Goal: Task Accomplishment & Management: Complete application form

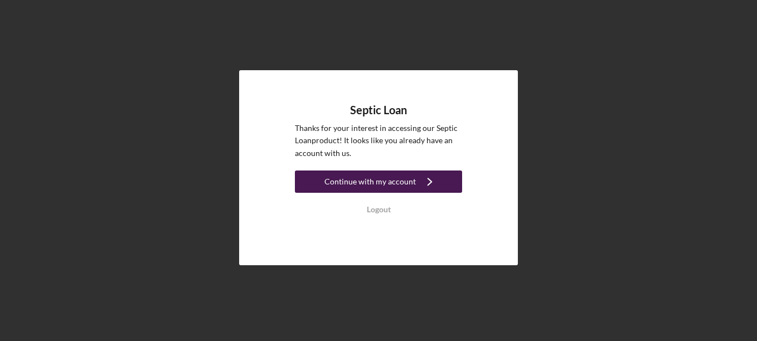
click at [410, 186] on div "Continue with my account" at bounding box center [369, 182] width 91 height 22
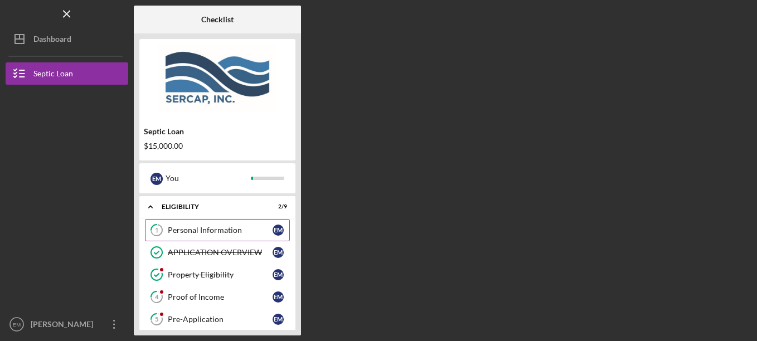
click at [223, 232] on div "Personal Information" at bounding box center [220, 230] width 105 height 9
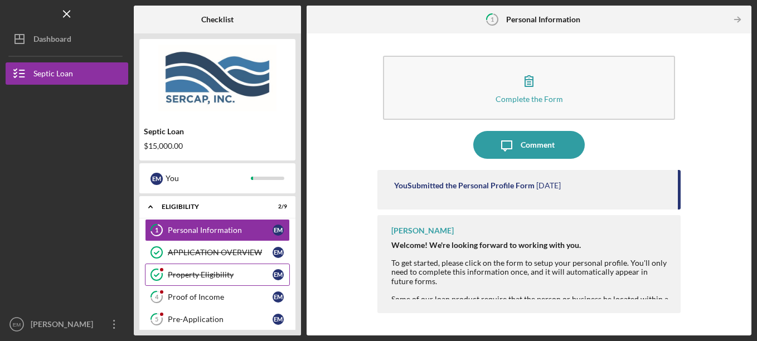
click at [205, 276] on div "Property Eligibility" at bounding box center [220, 274] width 105 height 9
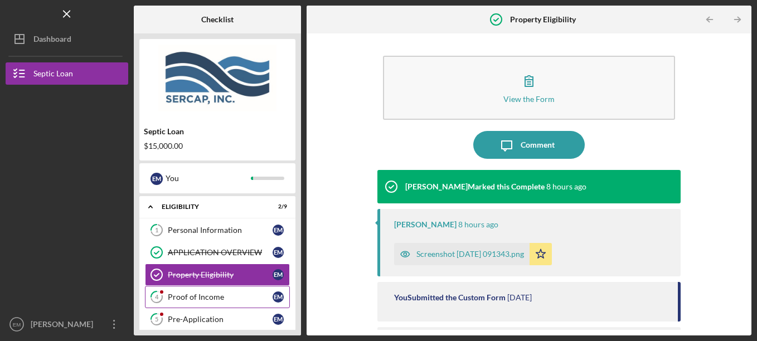
click at [192, 298] on div "Proof of Income" at bounding box center [220, 297] width 105 height 9
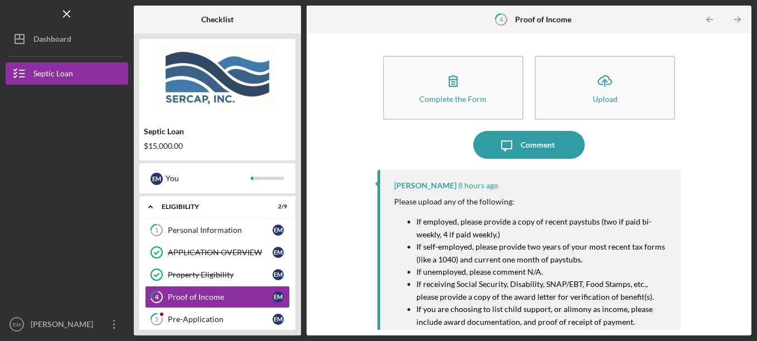
drag, startPoint x: 612, startPoint y: 85, endPoint x: 465, endPoint y: 133, distance: 154.2
click at [465, 133] on div "Complete the Form Form Icon/Upload Upload Icon/Message Comment [PERSON_NAME] 8 …" at bounding box center [529, 184] width 304 height 291
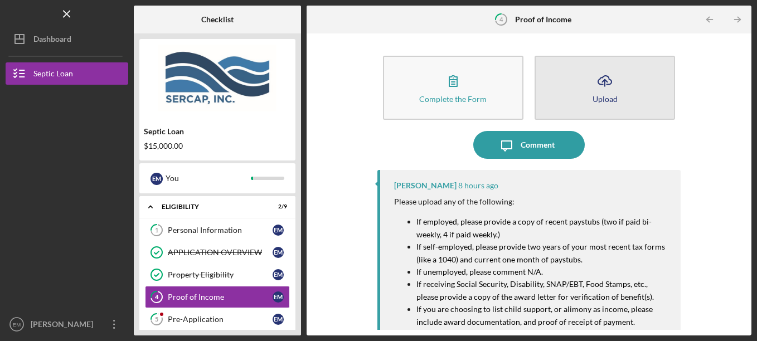
click at [604, 85] on icon "Icon/Upload" at bounding box center [605, 81] width 28 height 28
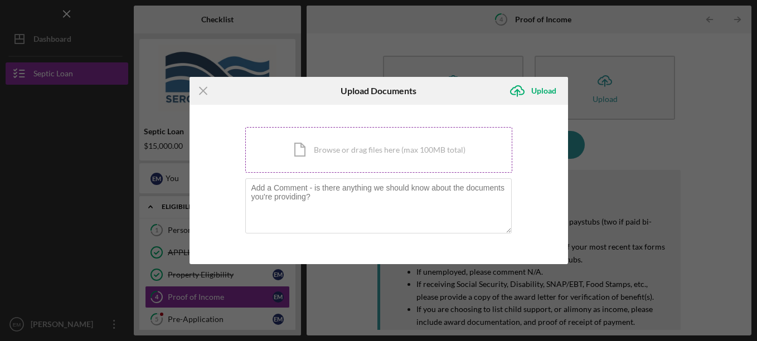
click at [380, 147] on div "Icon/Document Browse or drag files here (max 100MB total) Tap to choose files o…" at bounding box center [378, 150] width 267 height 46
click at [364, 148] on div "Icon/Document Browse or drag files here (max 100MB total) Tap to choose files o…" at bounding box center [378, 150] width 267 height 46
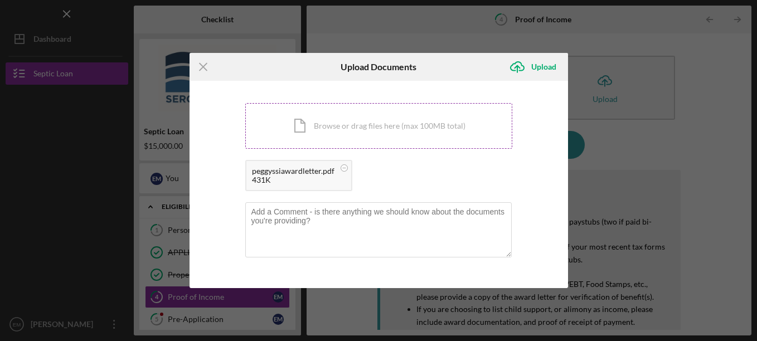
click at [323, 123] on div "Icon/Document Browse or drag files here (max 100MB total) Tap to choose files o…" at bounding box center [378, 126] width 267 height 46
click at [326, 125] on div "Icon/Document Browse or drag files here (max 100MB total) Tap to choose files o…" at bounding box center [378, 126] width 267 height 46
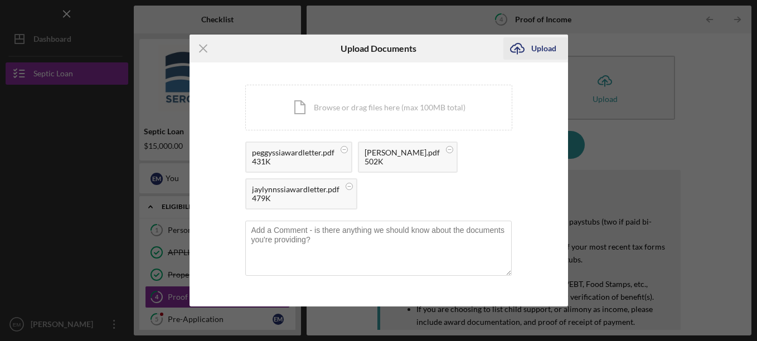
click at [553, 47] on div "Upload" at bounding box center [543, 48] width 25 height 22
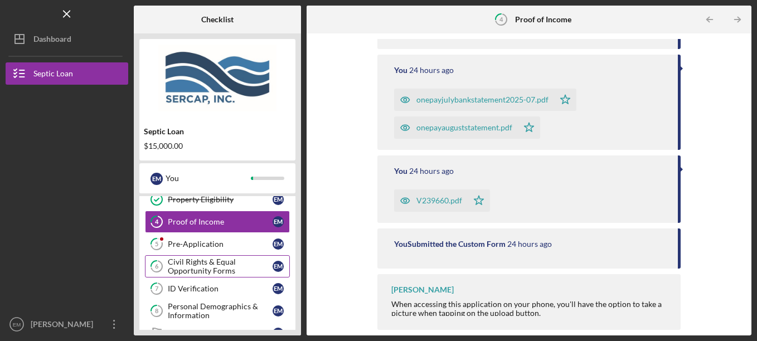
scroll to position [56, 0]
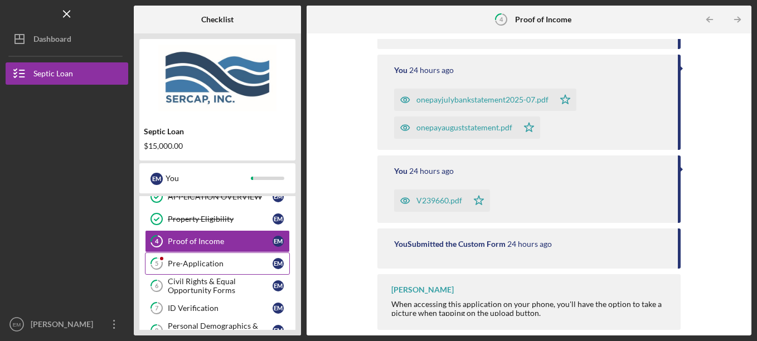
click at [197, 259] on div "Pre-Application" at bounding box center [220, 263] width 105 height 9
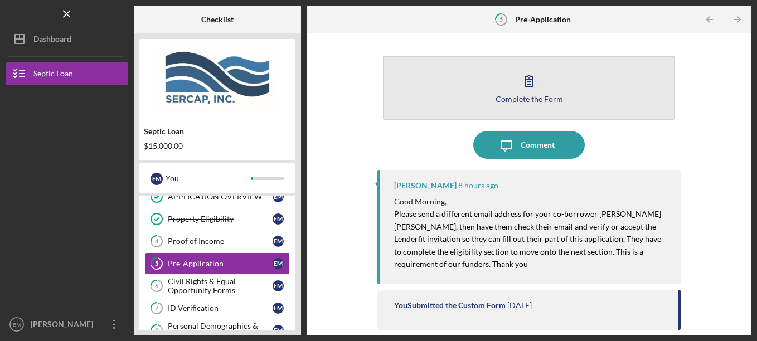
click at [525, 89] on icon "button" at bounding box center [529, 81] width 28 height 28
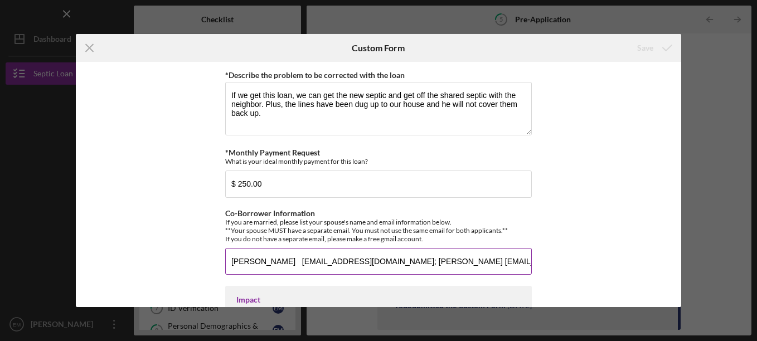
scroll to position [780, 0]
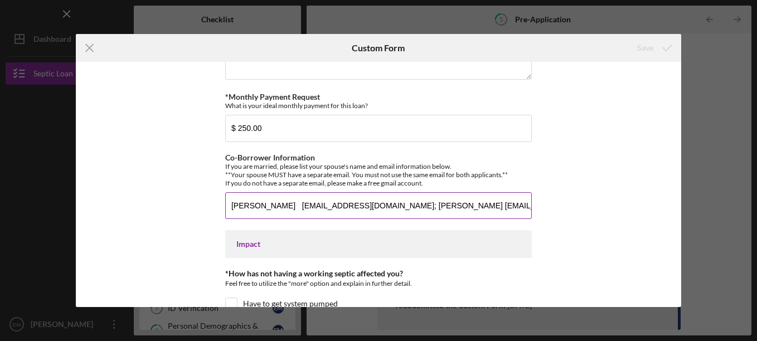
drag, startPoint x: 395, startPoint y: 204, endPoint x: 297, endPoint y: 206, distance: 98.1
click at [297, 206] on input "[PERSON_NAME] [EMAIL_ADDRESS][DOMAIN_NAME]; [PERSON_NAME] [EMAIL_ADDRESS][DOMAI…" at bounding box center [378, 205] width 306 height 27
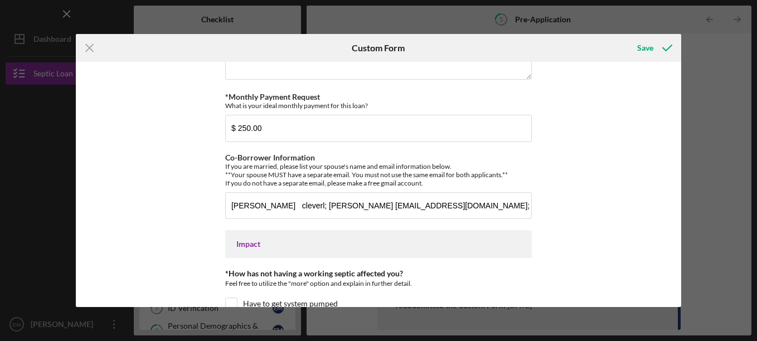
click at [534, 174] on div "*How did you hear about us? People INC. in [GEOGRAPHIC_DATA] VA *Number of Owne…" at bounding box center [378, 184] width 605 height 245
click at [581, 191] on div "*How did you hear about us? People INC. in [GEOGRAPHIC_DATA] VA *Number of Owne…" at bounding box center [378, 184] width 605 height 245
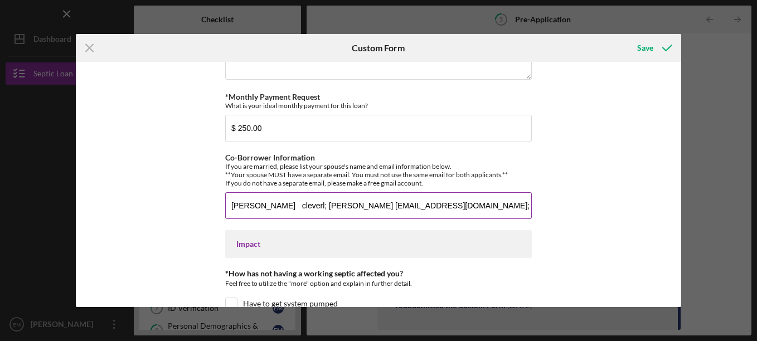
click at [316, 207] on input "[PERSON_NAME] cleverl; [PERSON_NAME] [EMAIL_ADDRESS][DOMAIN_NAME]; [PERSON_NAME…" at bounding box center [378, 205] width 306 height 27
click at [319, 206] on input "[PERSON_NAME] cleverl; [PERSON_NAME] [EMAIL_ADDRESS][DOMAIN_NAME]; [PERSON_NAME…" at bounding box center [378, 205] width 306 height 27
click at [322, 208] on input "[PERSON_NAME] clever; [PERSON_NAME] [EMAIL_ADDRESS][DOMAIN_NAME]; [PERSON_NAME]…" at bounding box center [378, 205] width 306 height 27
type input "[PERSON_NAME] [EMAIL_ADDRESS][DOMAIN_NAME]; [PERSON_NAME] [EMAIL_ADDRESS][DOMAI…"
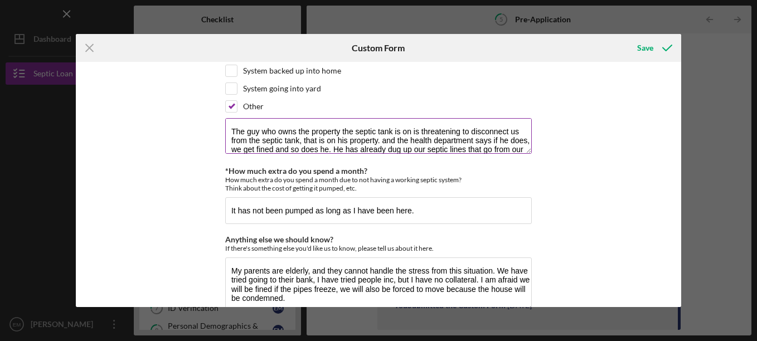
scroll to position [1054, 0]
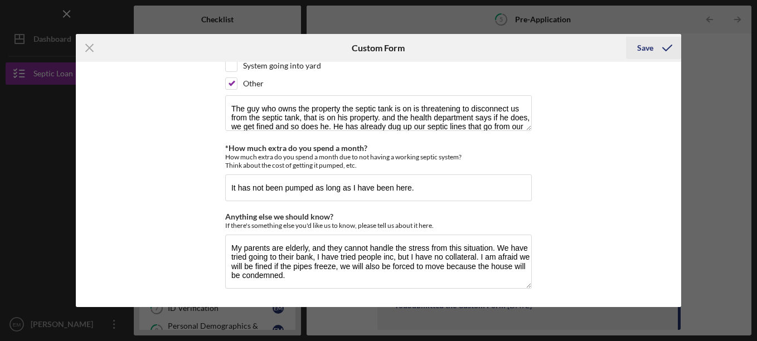
click at [650, 46] on div "Save" at bounding box center [645, 48] width 16 height 22
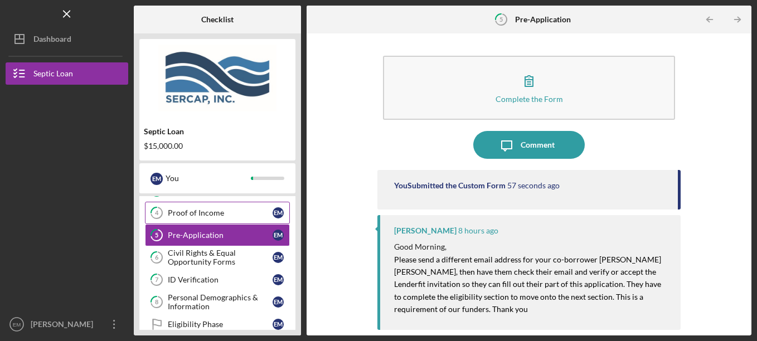
click at [205, 217] on div "Proof of Income" at bounding box center [220, 212] width 105 height 9
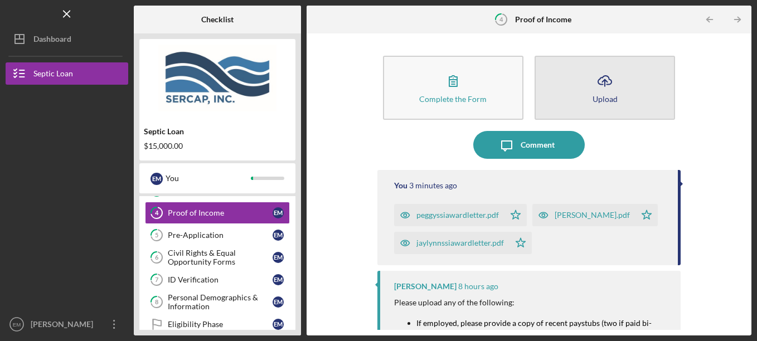
click at [610, 85] on icon "Icon/Upload" at bounding box center [605, 81] width 28 height 28
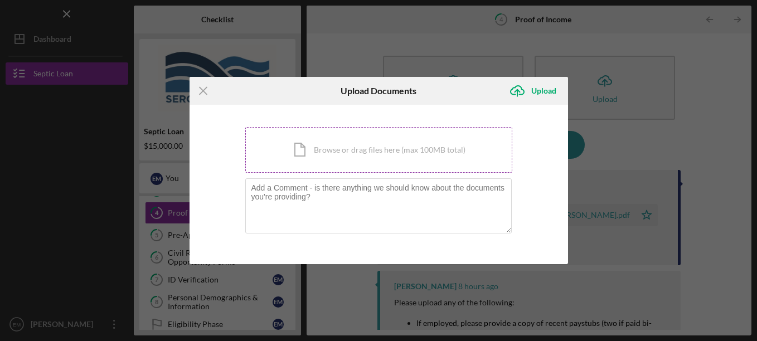
click at [402, 152] on div "Icon/Document Browse or drag files here (max 100MB total) Tap to choose files o…" at bounding box center [378, 150] width 267 height 46
click at [200, 91] on icon "Icon/Menu Close" at bounding box center [203, 91] width 28 height 28
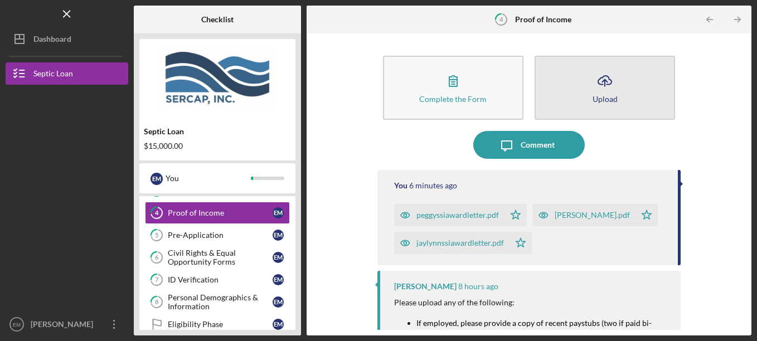
click at [598, 99] on div "Upload" at bounding box center [604, 99] width 25 height 8
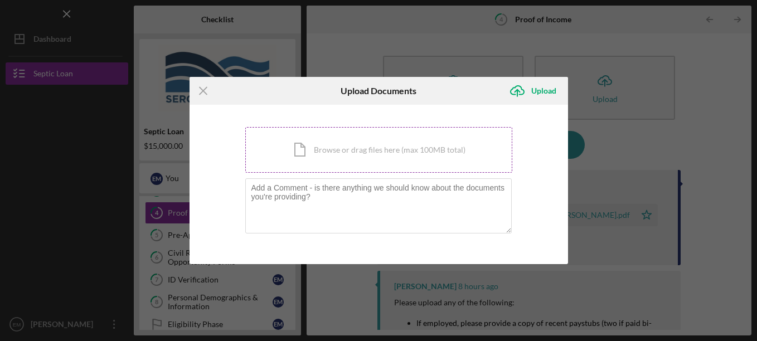
click at [375, 158] on div "Icon/Document Browse or drag files here (max 100MB total) Tap to choose files o…" at bounding box center [378, 150] width 267 height 46
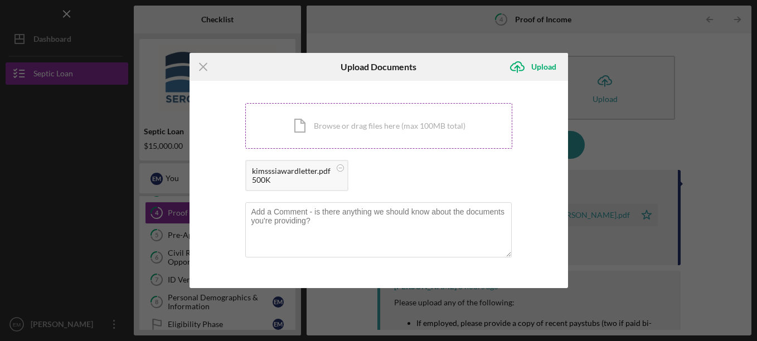
click at [299, 128] on div "Icon/Document Browse or drag files here (max 100MB total) Tap to choose files o…" at bounding box center [378, 126] width 267 height 46
click at [537, 64] on div "Upload" at bounding box center [543, 67] width 25 height 22
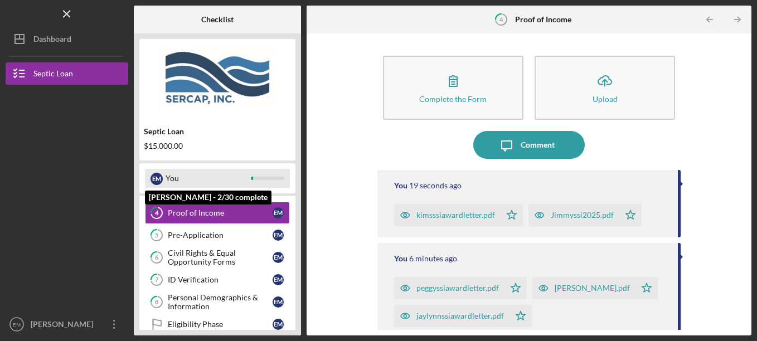
click at [243, 178] on div "You" at bounding box center [208, 178] width 85 height 19
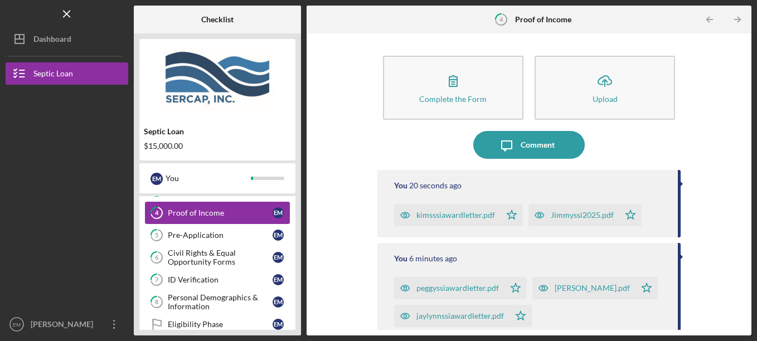
click at [216, 213] on div "Proof of Income" at bounding box center [220, 212] width 105 height 9
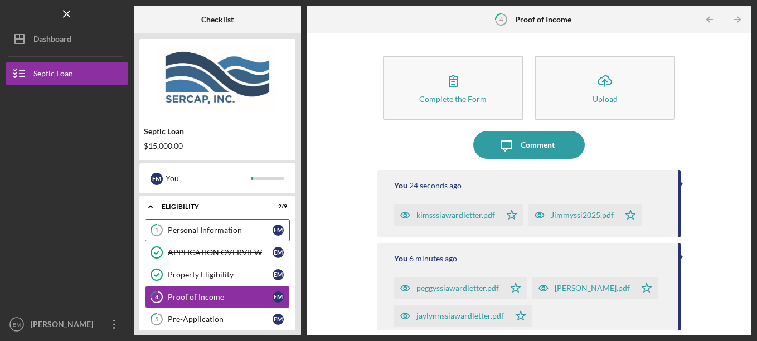
click at [219, 225] on link "1 Personal Information E M" at bounding box center [217, 230] width 145 height 22
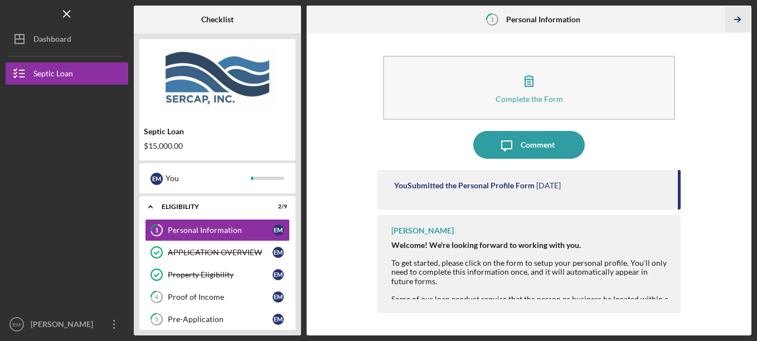
click at [737, 14] on icon "Icon/Table Pagination Arrow" at bounding box center [737, 19] width 25 height 25
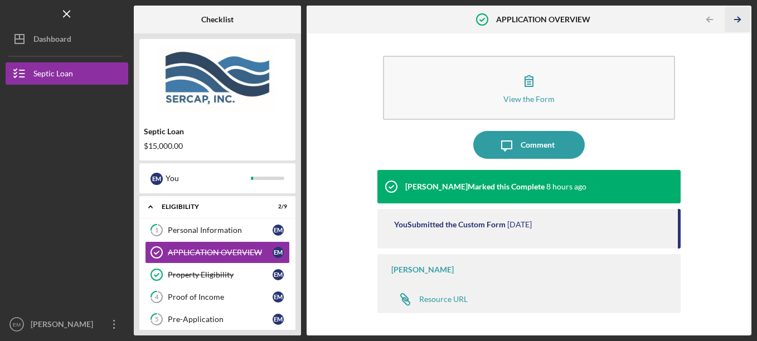
click at [736, 15] on icon "Icon/Table Pagination Arrow" at bounding box center [737, 19] width 25 height 25
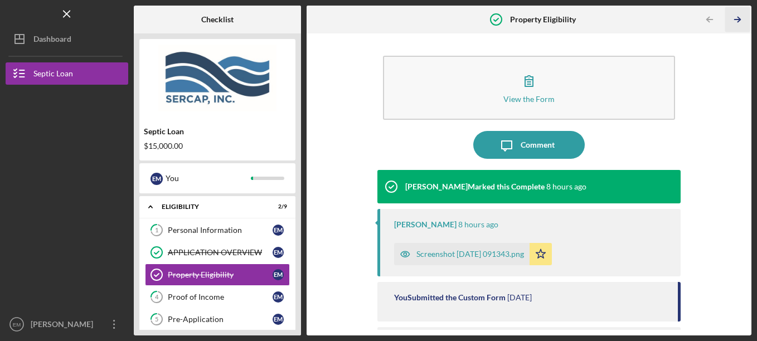
click at [741, 21] on icon "Icon/Table Pagination Arrow" at bounding box center [737, 19] width 25 height 25
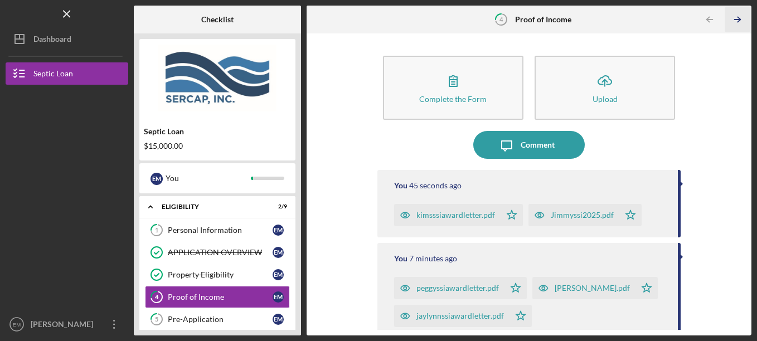
click at [741, 21] on icon "Icon/Table Pagination Arrow" at bounding box center [737, 19] width 25 height 25
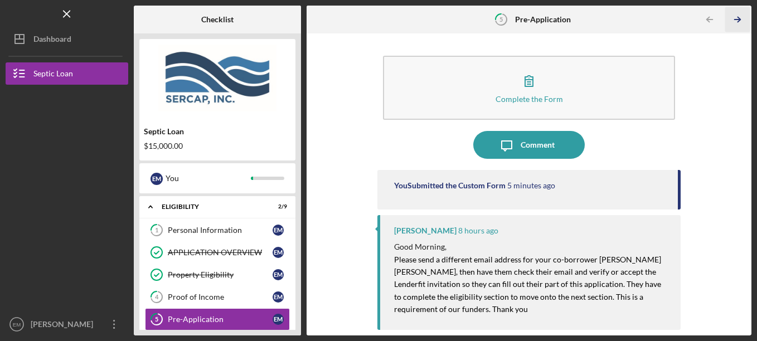
click at [741, 21] on icon "Icon/Table Pagination Arrow" at bounding box center [737, 19] width 25 height 25
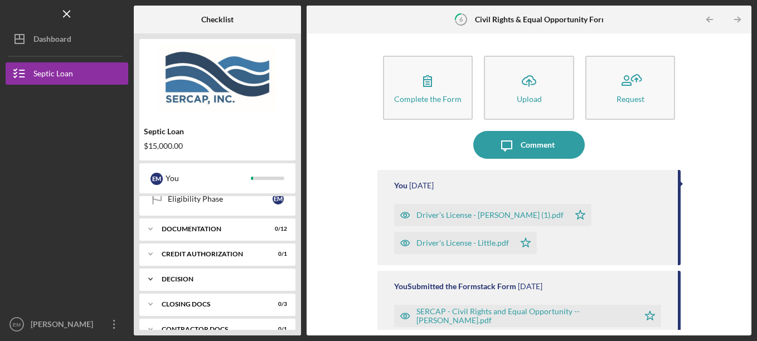
scroll to position [190, 0]
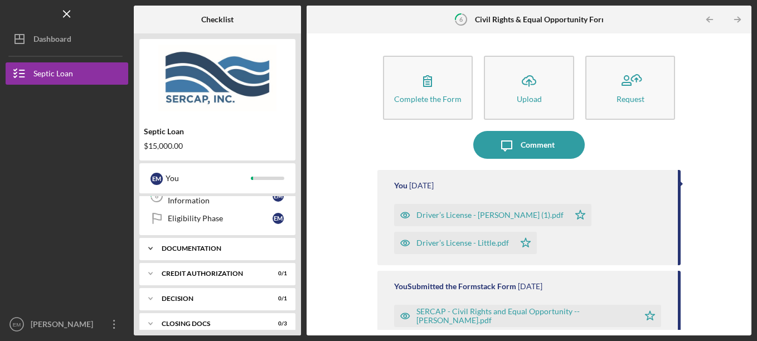
click at [152, 246] on icon "Icon/Expander" at bounding box center [150, 248] width 22 height 22
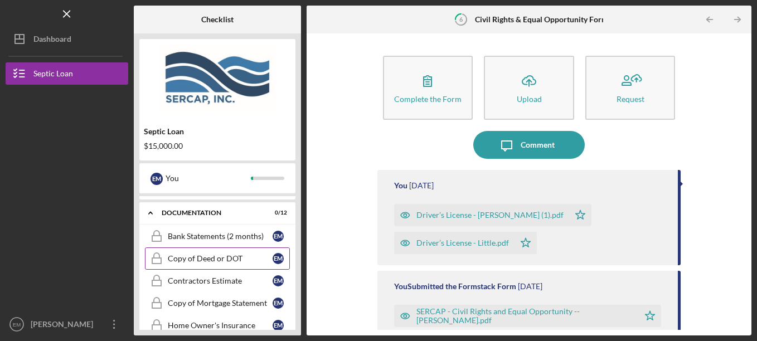
scroll to position [246, 0]
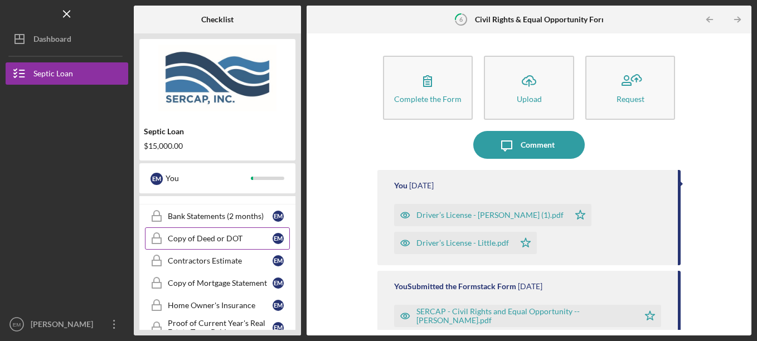
click at [222, 239] on div "Copy of Deed or DOT" at bounding box center [220, 238] width 105 height 9
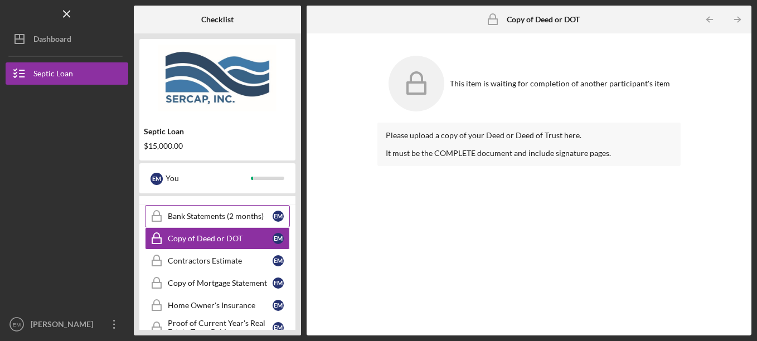
click at [227, 216] on div "Bank Statements (2 months)" at bounding box center [220, 216] width 105 height 9
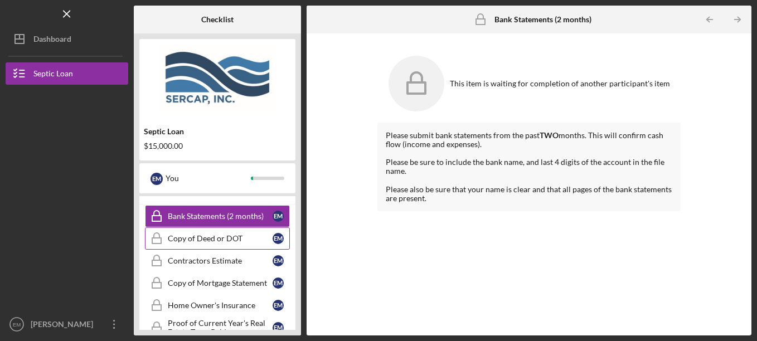
click at [223, 237] on div "Copy of Deed or DOT" at bounding box center [220, 238] width 105 height 9
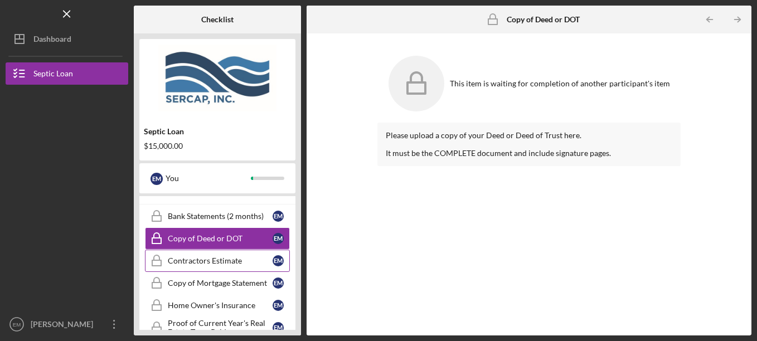
click at [223, 262] on div "Contractors Estimate" at bounding box center [220, 260] width 105 height 9
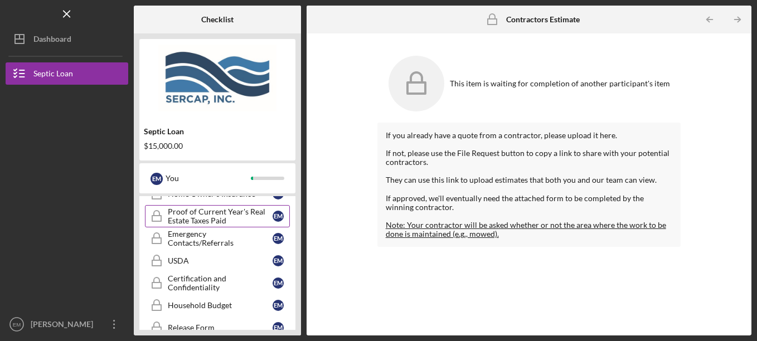
scroll to position [301, 0]
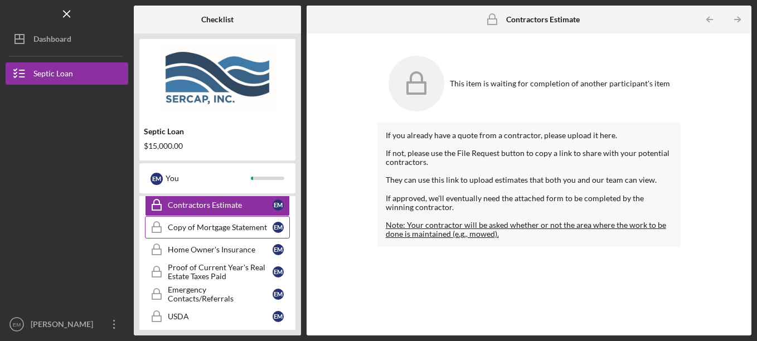
click at [231, 229] on div "Copy of Mortgage Statement" at bounding box center [220, 227] width 105 height 9
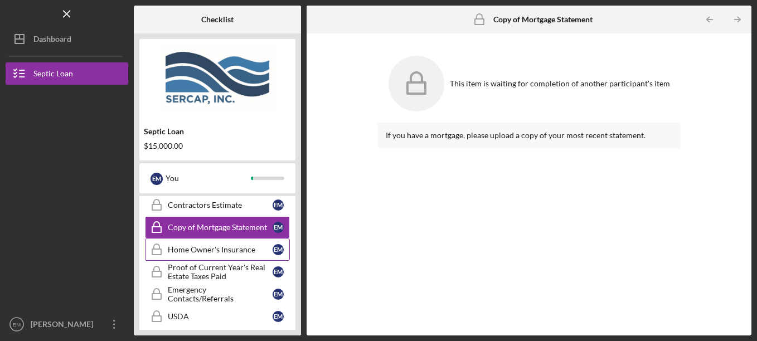
click at [213, 251] on div "Home Owner's Insurance" at bounding box center [220, 249] width 105 height 9
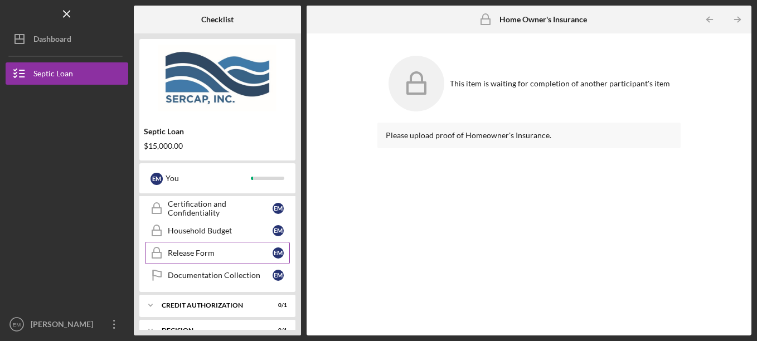
scroll to position [413, 0]
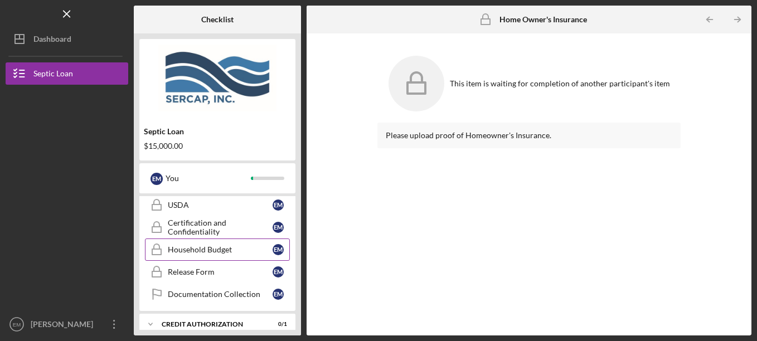
click at [217, 250] on div "Household Budget" at bounding box center [220, 249] width 105 height 9
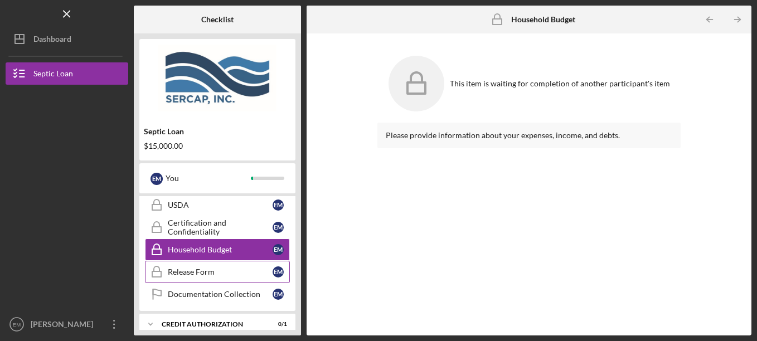
click at [212, 273] on div "Release Form" at bounding box center [220, 271] width 105 height 9
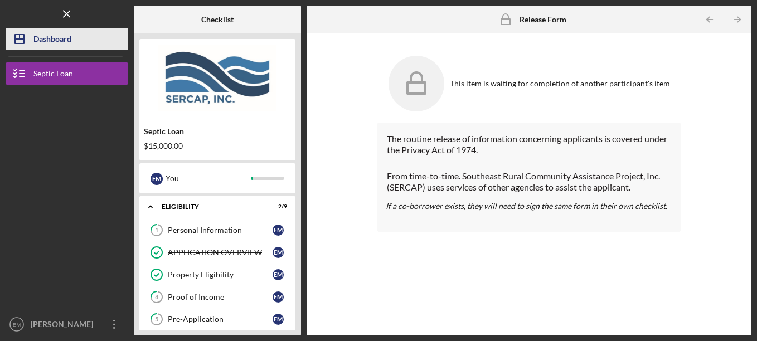
drag, startPoint x: 67, startPoint y: 14, endPoint x: 99, endPoint y: 34, distance: 36.8
click at [98, 33] on nav "Logo-Reversed Created with Sketch. Icon/Menu Close Icon/Dashboard Dashboard Sep…" at bounding box center [70, 167] width 128 height 335
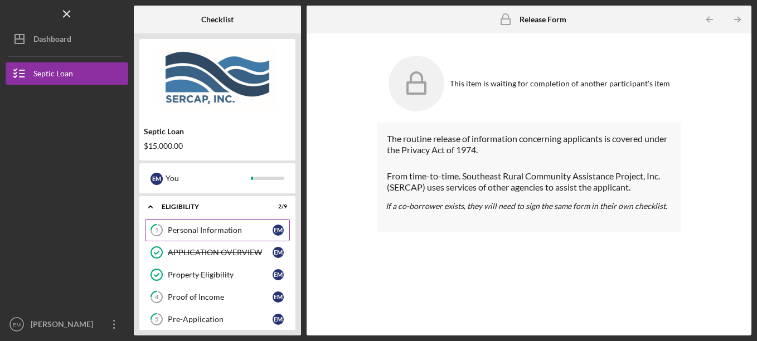
click at [220, 230] on div "Personal Information" at bounding box center [220, 230] width 105 height 9
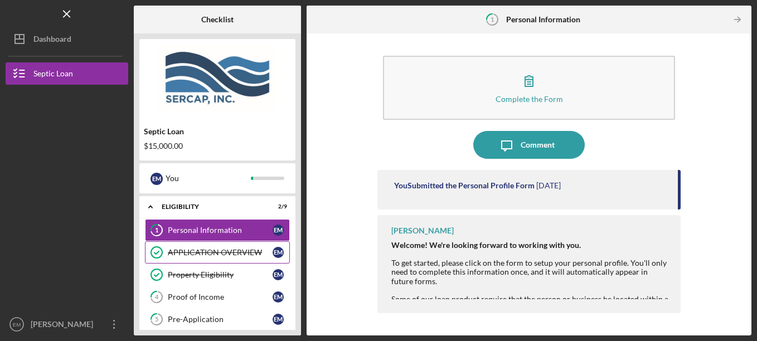
scroll to position [56, 0]
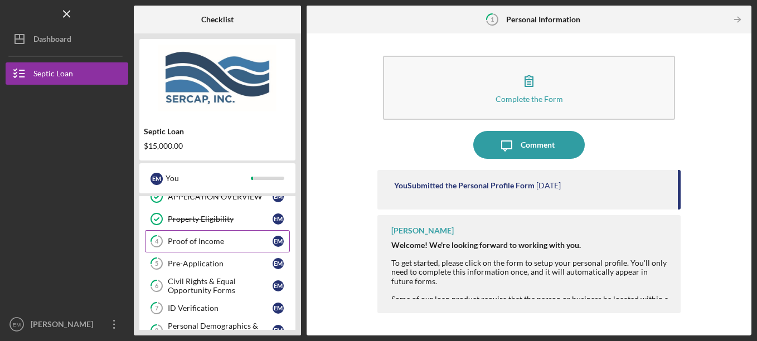
click at [194, 242] on div "Proof of Income" at bounding box center [220, 241] width 105 height 9
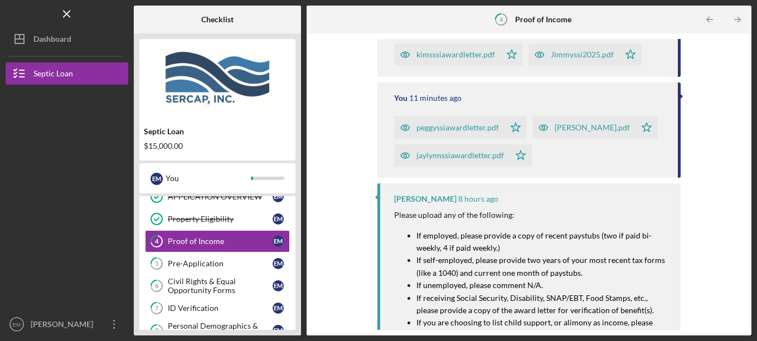
scroll to position [167, 0]
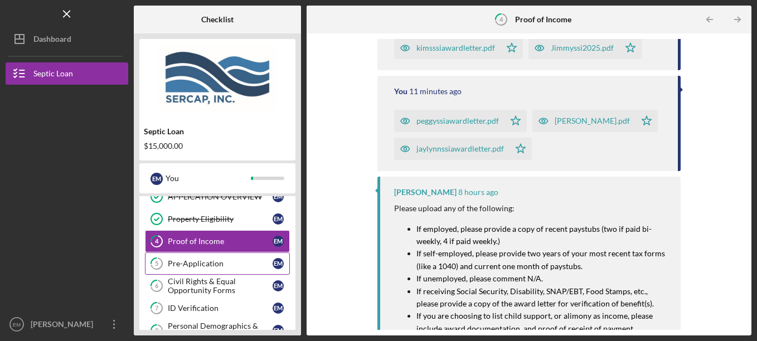
click at [204, 264] on div "Pre-Application" at bounding box center [220, 263] width 105 height 9
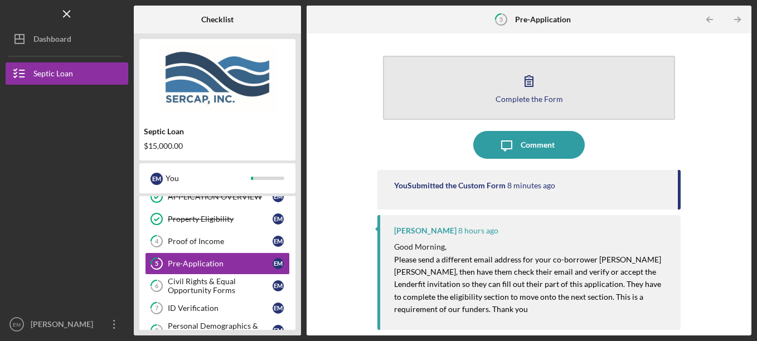
click at [531, 80] on icon "button" at bounding box center [529, 81] width 8 height 11
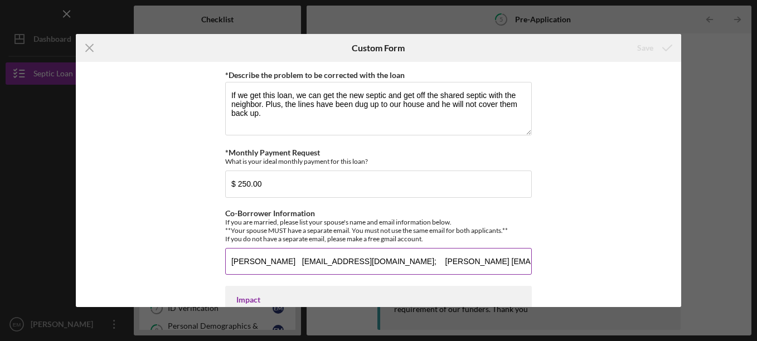
scroll to position [780, 0]
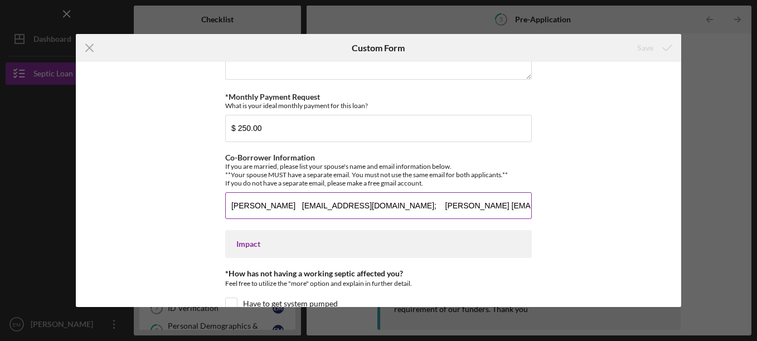
drag, startPoint x: 412, startPoint y: 205, endPoint x: 476, endPoint y: 209, distance: 64.2
click at [486, 207] on input "[PERSON_NAME] [EMAIL_ADDRESS][DOMAIN_NAME]; [PERSON_NAME] [EMAIL_ADDRESS][DOMAI…" at bounding box center [378, 205] width 306 height 27
drag, startPoint x: 418, startPoint y: 208, endPoint x: 544, endPoint y: 222, distance: 127.3
click at [544, 222] on div "*How did you hear about us? People INC. in [GEOGRAPHIC_DATA] VA *Number of Owne…" at bounding box center [378, 184] width 605 height 245
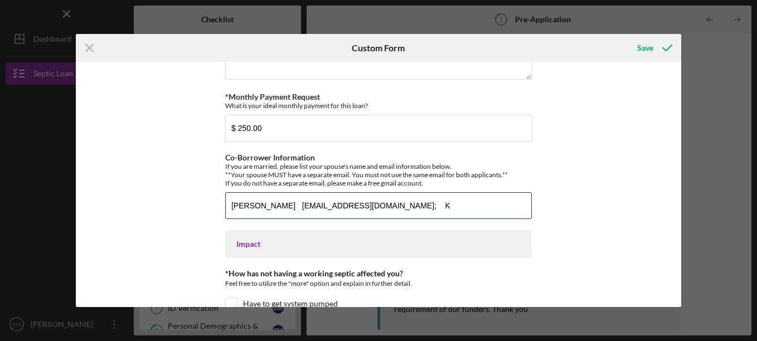
scroll to position [0, 0]
type input "[PERSON_NAME] [EMAIL_ADDRESS][DOMAIN_NAME]"
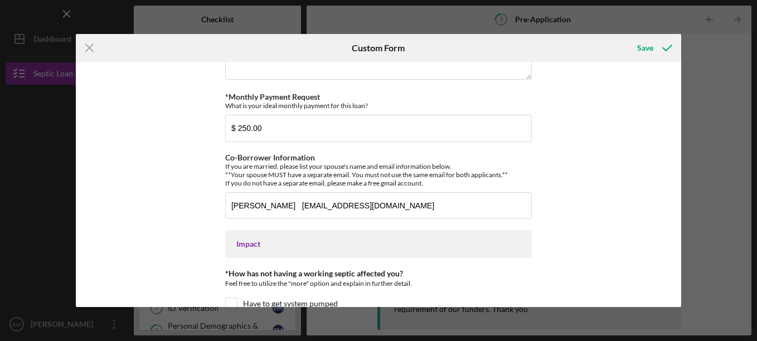
click at [547, 246] on div "*How did you hear about us? People INC. in [GEOGRAPHIC_DATA] VA *Number of Owne…" at bounding box center [378, 184] width 605 height 245
click at [656, 46] on icon "submit" at bounding box center [667, 48] width 28 height 28
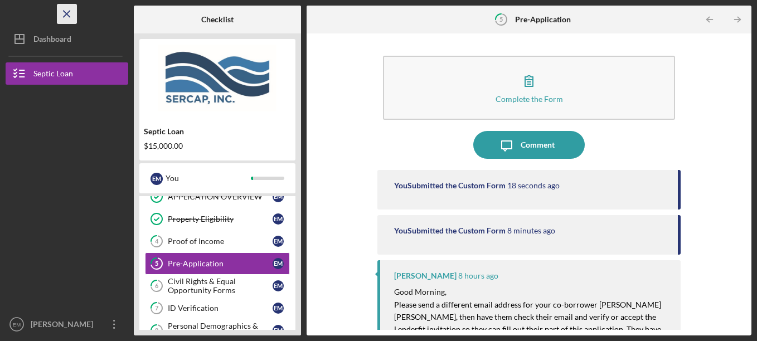
click at [63, 13] on icon "Icon/Menu Close" at bounding box center [67, 14] width 25 height 25
